Goal: Information Seeking & Learning: Learn about a topic

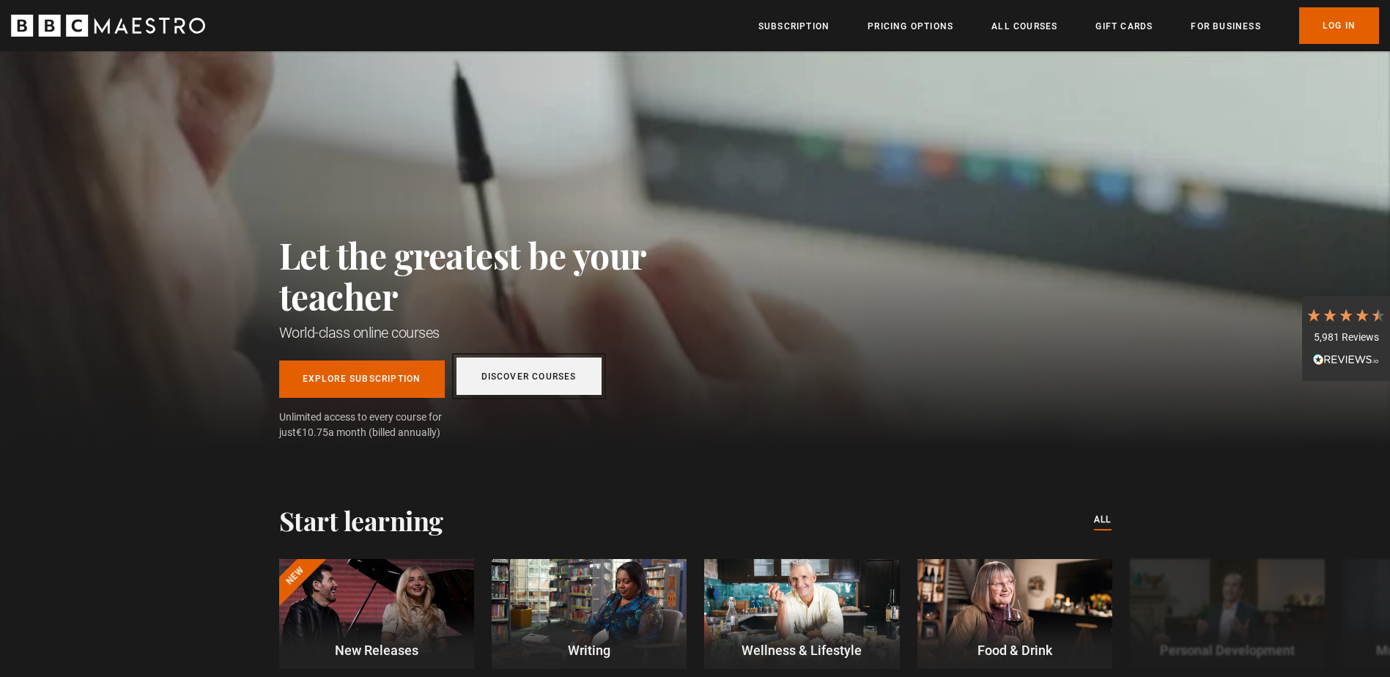
click at [566, 377] on link "Discover Courses" at bounding box center [529, 376] width 145 height 37
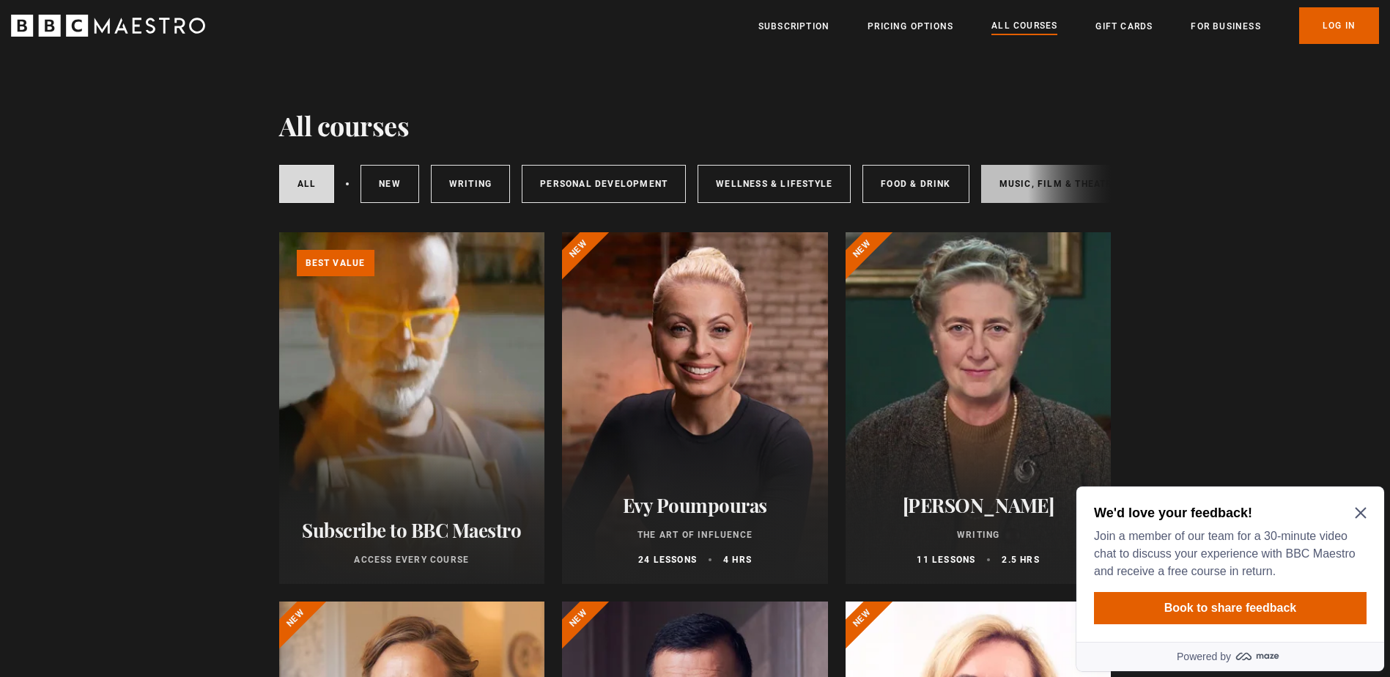
click at [1010, 180] on link "Music, Film & Theatre" at bounding box center [1059, 184] width 156 height 38
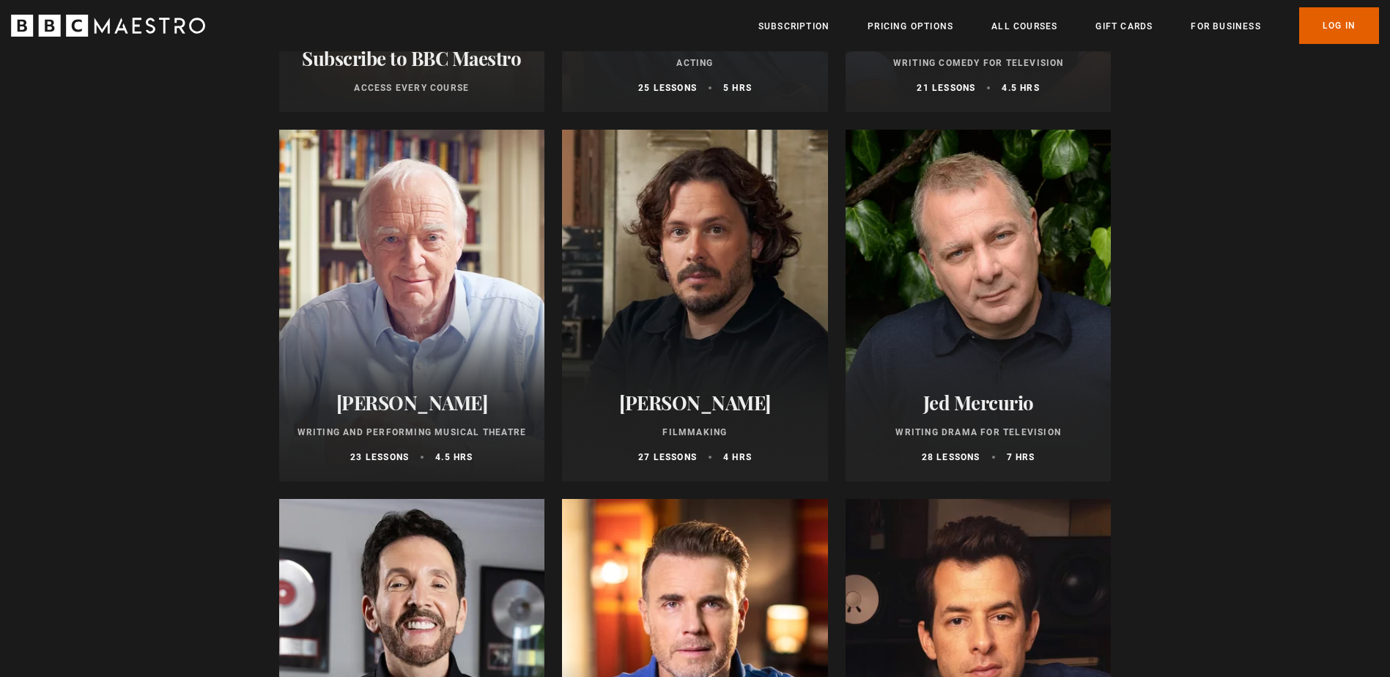
scroll to position [440, 0]
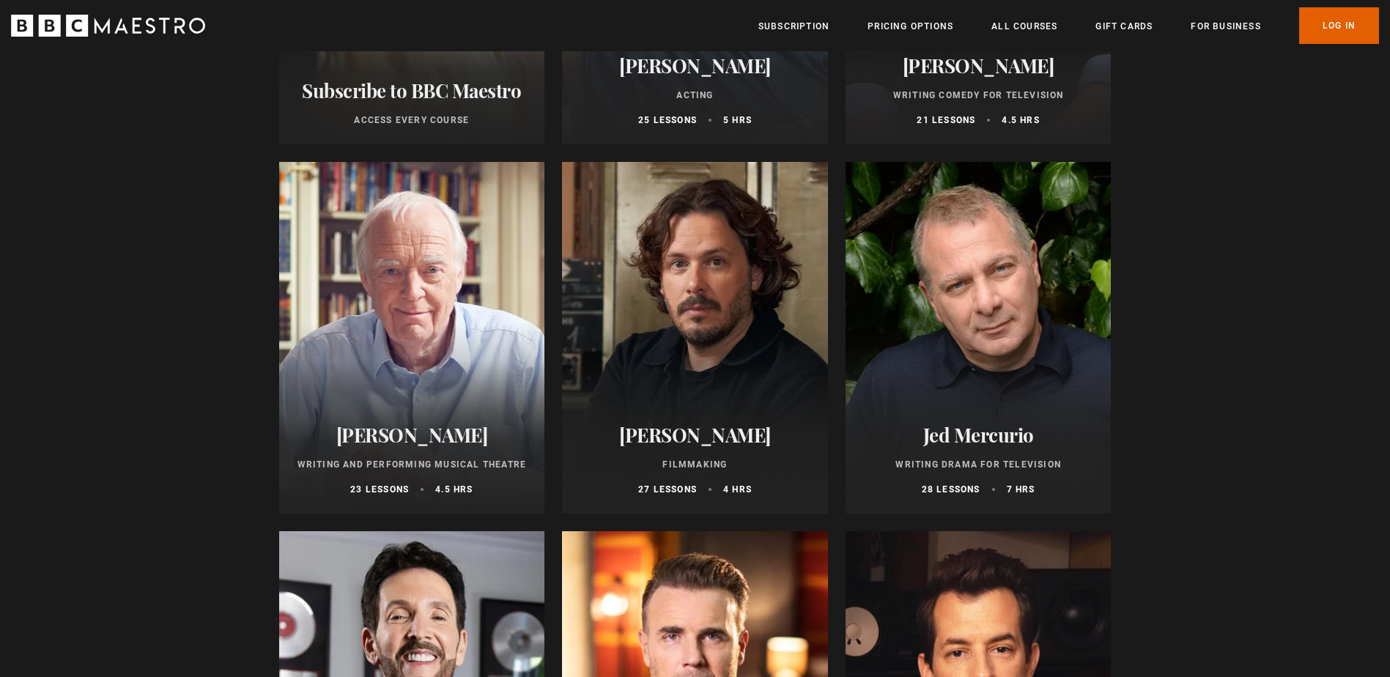
click at [999, 352] on div at bounding box center [979, 338] width 266 height 352
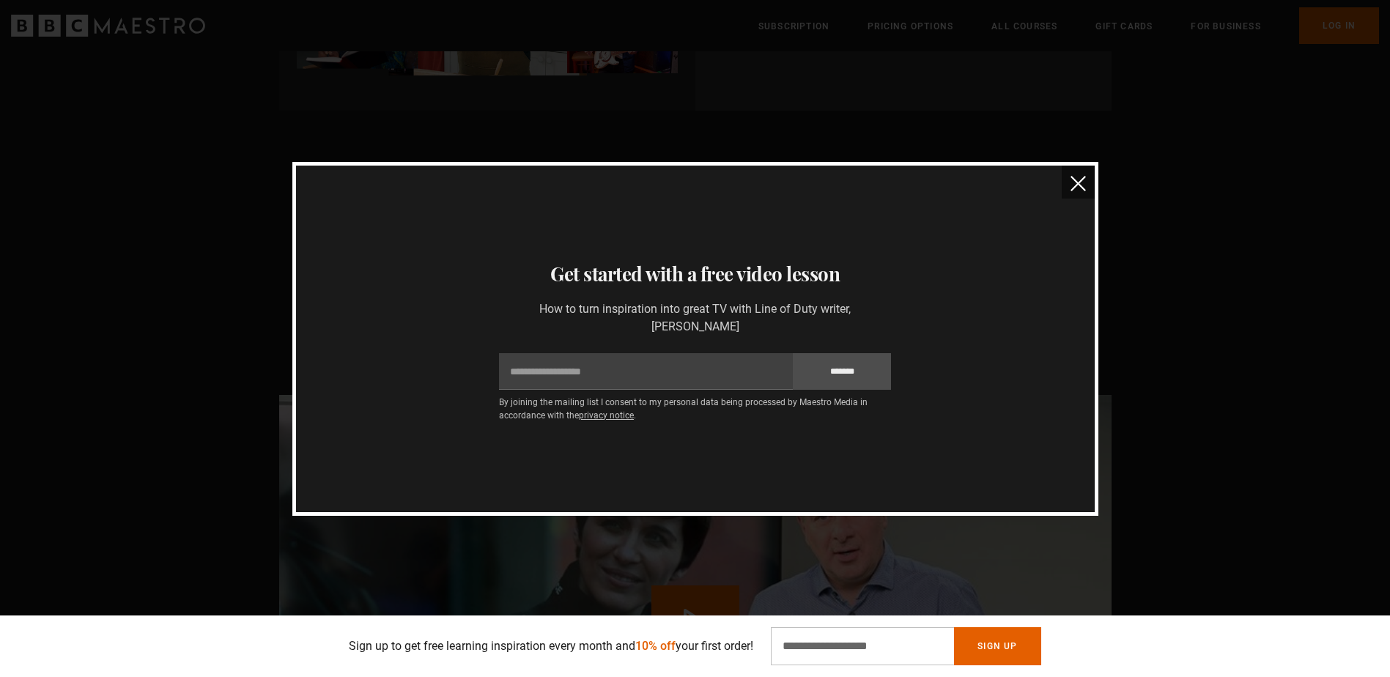
scroll to position [1026, 0]
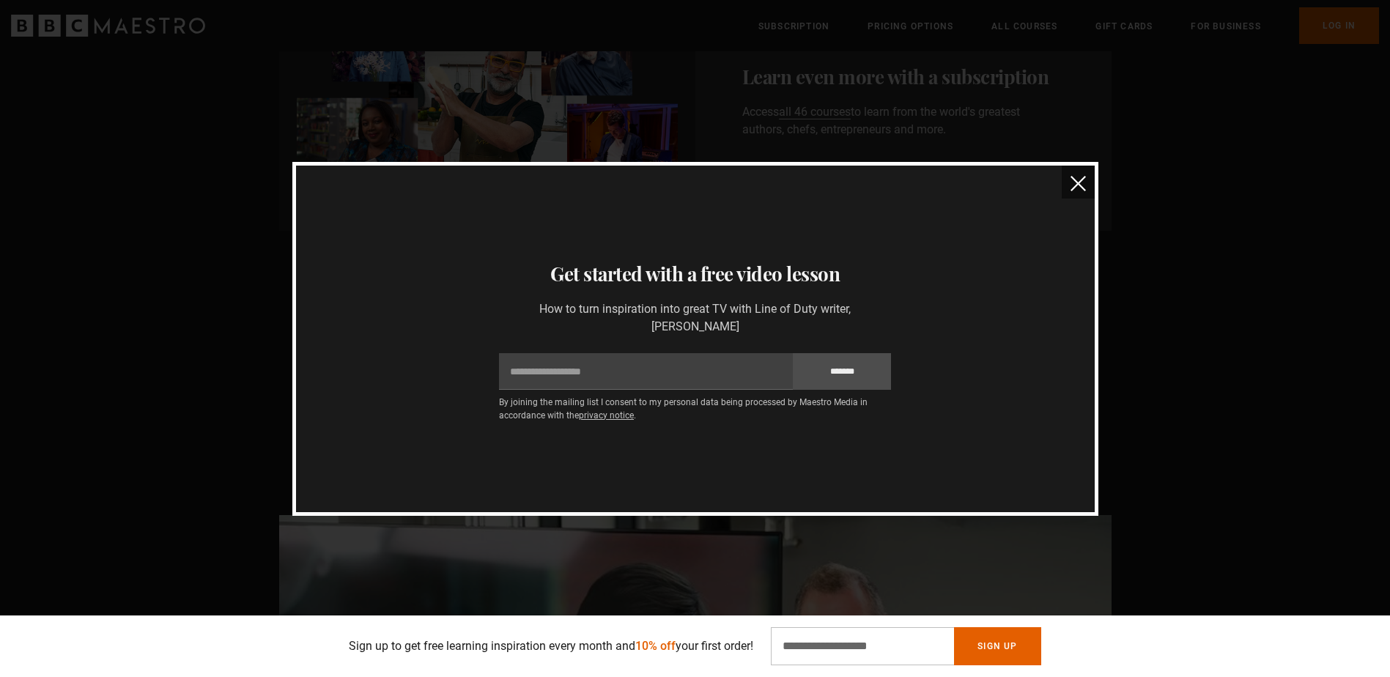
click at [1082, 182] on img "close" at bounding box center [1078, 183] width 15 height 15
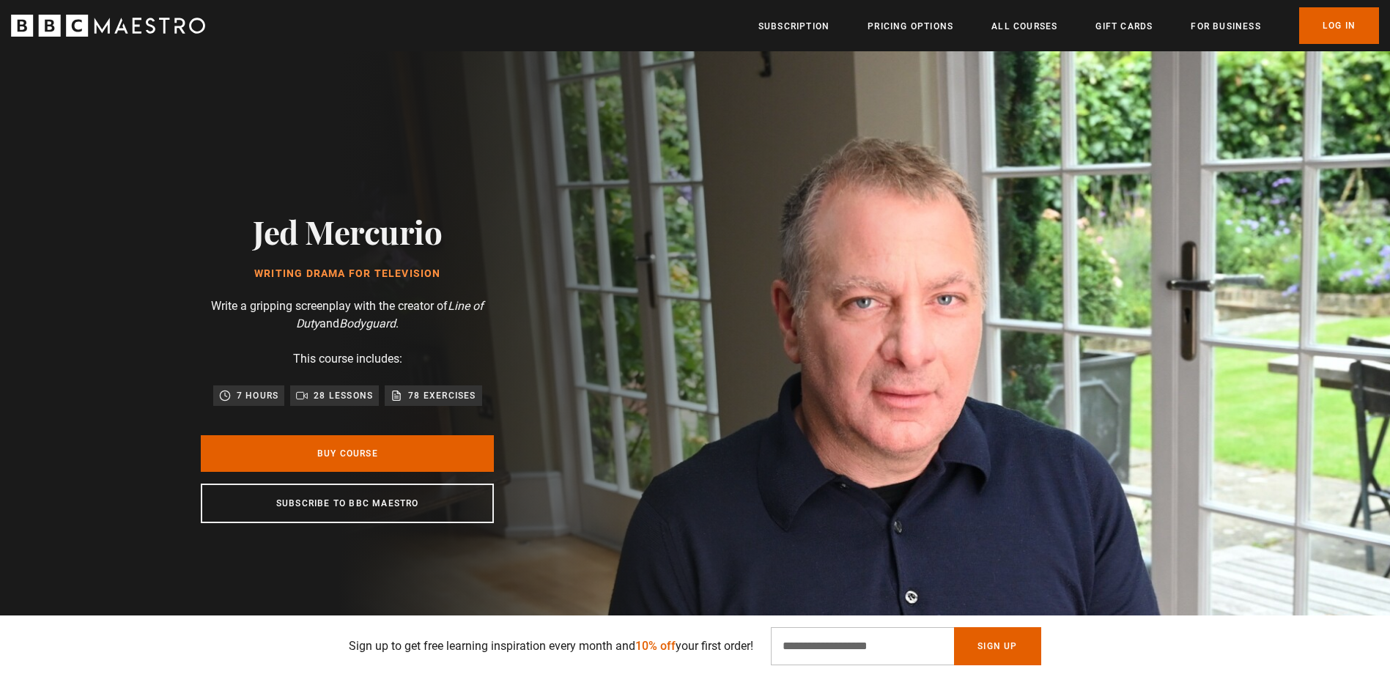
scroll to position [73, 0]
